Goal: Information Seeking & Learning: Find specific fact

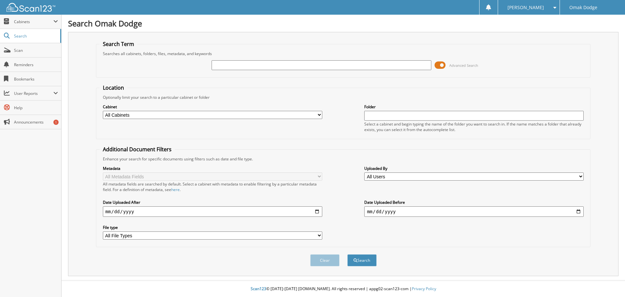
click at [233, 64] on input "text" at bounding box center [321, 65] width 219 height 10
type input "165797"
click at [347, 254] on button "Search" at bounding box center [361, 260] width 29 height 12
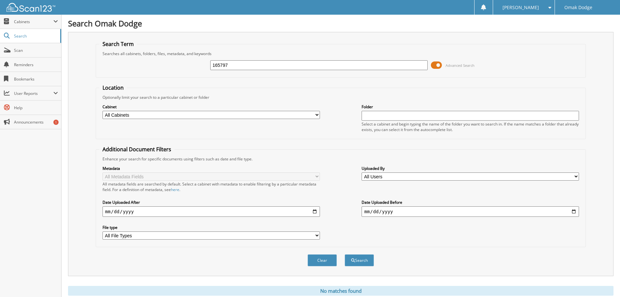
click at [345, 254] on button "Search" at bounding box center [359, 260] width 29 height 12
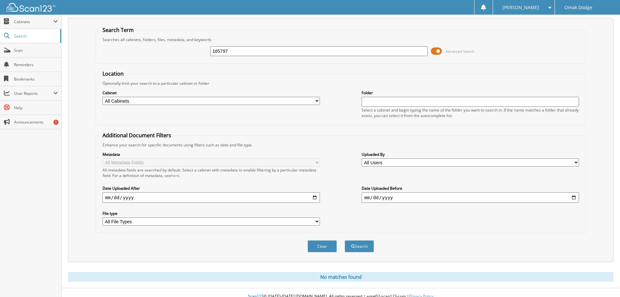
scroll to position [22, 0]
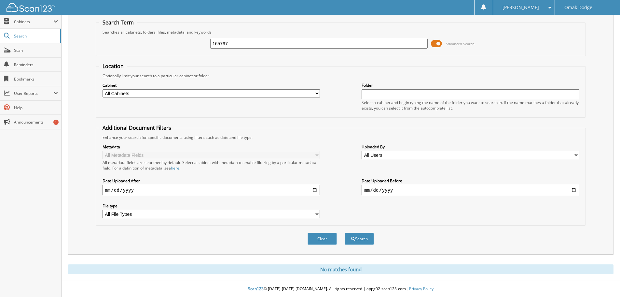
drag, startPoint x: 177, startPoint y: 44, endPoint x: 134, endPoint y: 55, distance: 44.8
click at [139, 54] on fieldset "Search Term Searches all cabinets, folders, files, metadata, and keywords 16579…" at bounding box center [341, 37] width 490 height 37
type input "165797"
click at [345, 232] on button "Search" at bounding box center [359, 238] width 29 height 12
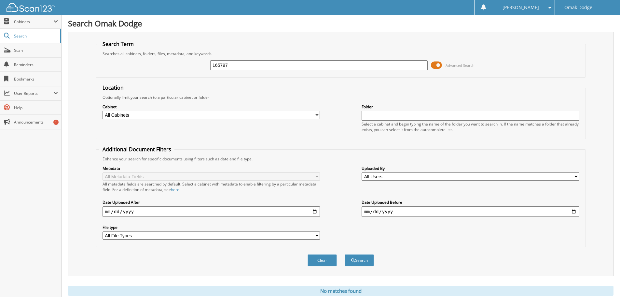
drag, startPoint x: 247, startPoint y: 59, endPoint x: 239, endPoint y: 62, distance: 8.7
click at [240, 62] on div "165797 Advanced Search" at bounding box center [340, 65] width 483 height 18
drag, startPoint x: 240, startPoint y: 62, endPoint x: 108, endPoint y: 77, distance: 132.8
click at [109, 78] on form "Search Term Searches all cabinets, folders, files, metadata, and keywords 16579…" at bounding box center [341, 156] width 490 height 233
type input "13277"
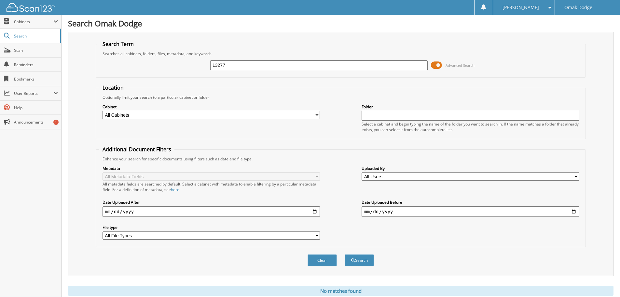
click at [345, 254] on button "Search" at bounding box center [359, 260] width 29 height 12
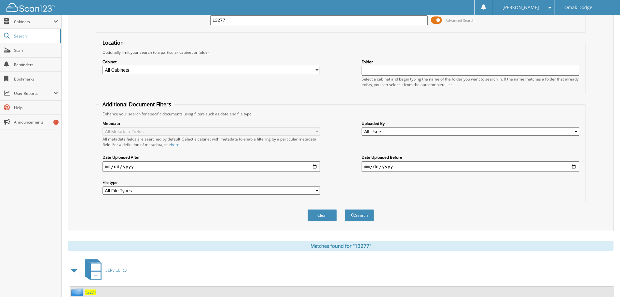
scroll to position [93, 0]
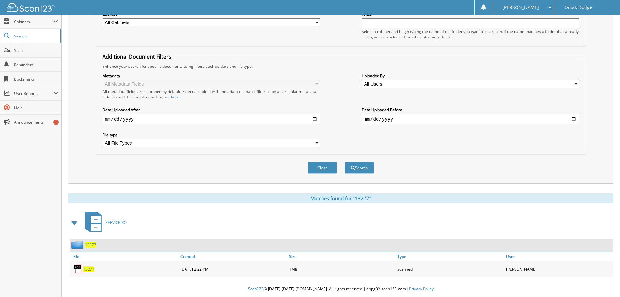
click at [90, 268] on span "13277" at bounding box center [88, 269] width 11 height 6
